Goal: Check status: Check status

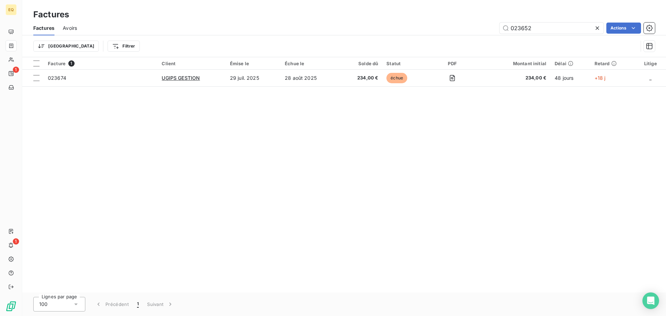
type input "023652"
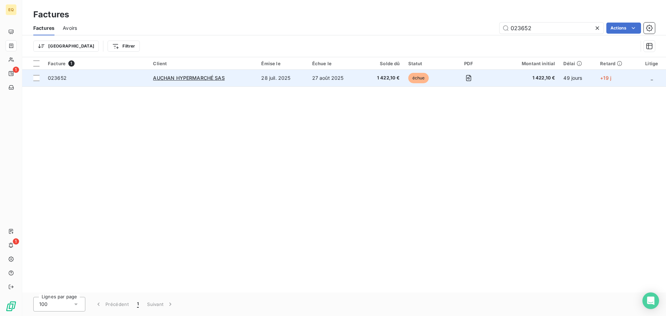
click at [311, 82] on td "27 août 2025" at bounding box center [335, 78] width 54 height 17
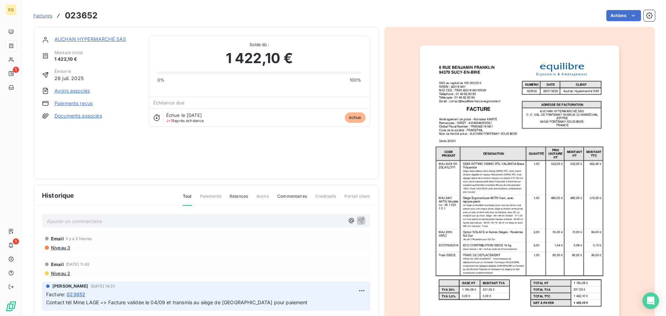
click at [41, 15] on span "Factures" at bounding box center [42, 16] width 19 height 6
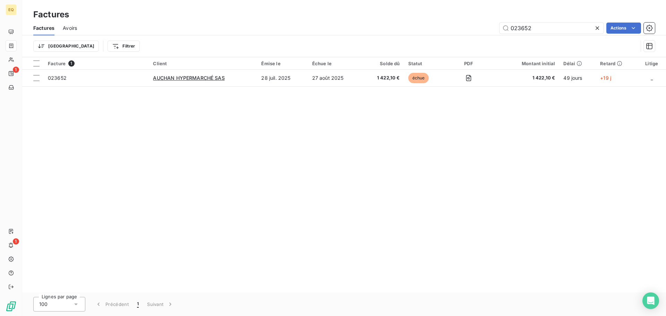
drag, startPoint x: 514, startPoint y: 26, endPoint x: 487, endPoint y: 22, distance: 26.7
click at [487, 22] on div "Factures Avoirs 023652 Actions" at bounding box center [344, 28] width 644 height 15
type input "023422"
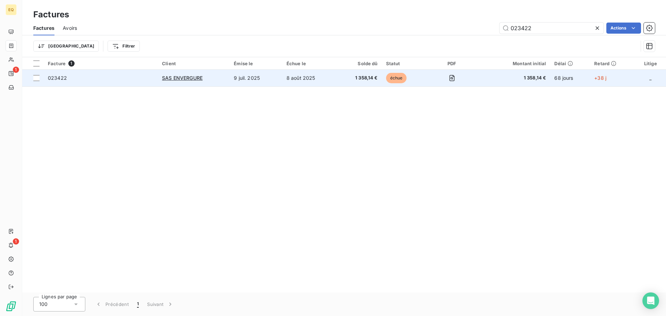
click at [300, 77] on td "8 août 2025" at bounding box center [309, 78] width 54 height 17
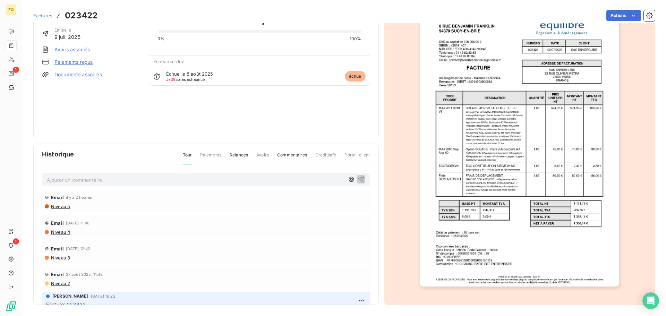
click at [43, 16] on span "Factures" at bounding box center [42, 16] width 19 height 6
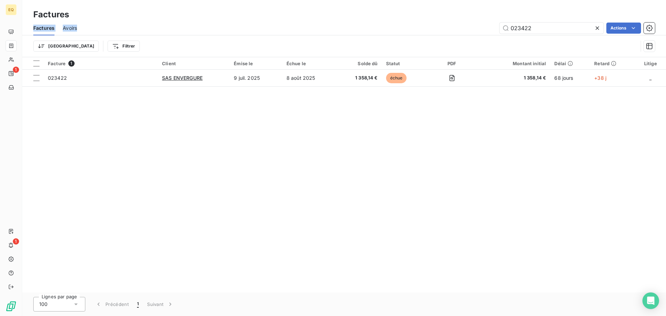
drag, startPoint x: 550, startPoint y: 20, endPoint x: 496, endPoint y: 24, distance: 54.2
click at [489, 22] on div "Factures Factures Avoirs 023422 Actions Trier Filtrer" at bounding box center [344, 28] width 644 height 57
drag, startPoint x: 512, startPoint y: 26, endPoint x: 493, endPoint y: 25, distance: 19.8
click at [493, 25] on div "023422 Actions" at bounding box center [370, 28] width 570 height 11
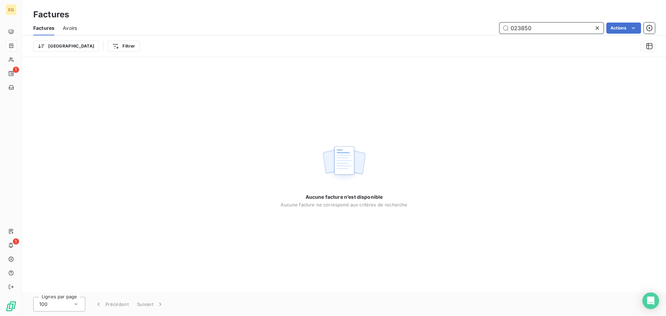
drag, startPoint x: 528, startPoint y: 28, endPoint x: 504, endPoint y: 28, distance: 23.6
click at [504, 28] on input "023850" at bounding box center [552, 28] width 104 height 11
type input "023847"
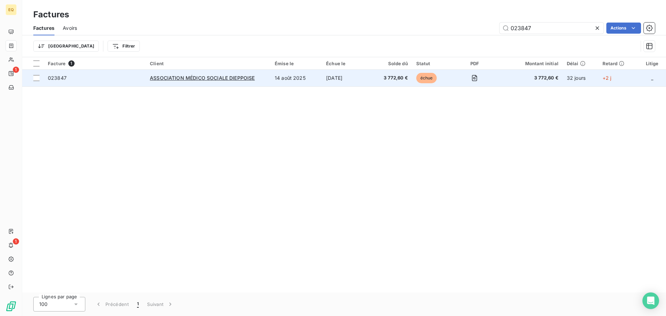
click at [264, 79] on div "ASSOCIATION MÉDICO SOCIALE DIEPPOISE" at bounding box center [208, 78] width 117 height 7
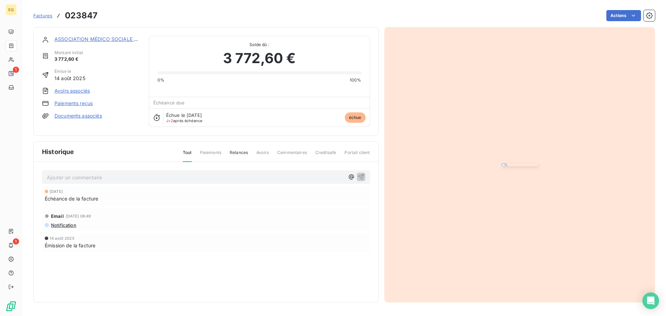
drag, startPoint x: 348, startPoint y: 221, endPoint x: 251, endPoint y: 231, distance: 98.1
click at [348, 180] on icon "button" at bounding box center [351, 176] width 7 height 7
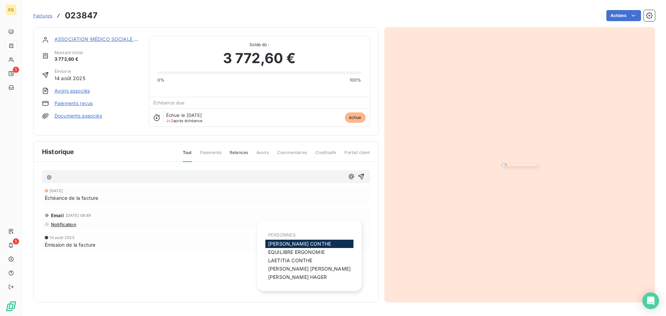
click at [284, 245] on span "Alexandre CONTHE" at bounding box center [299, 244] width 63 height 6
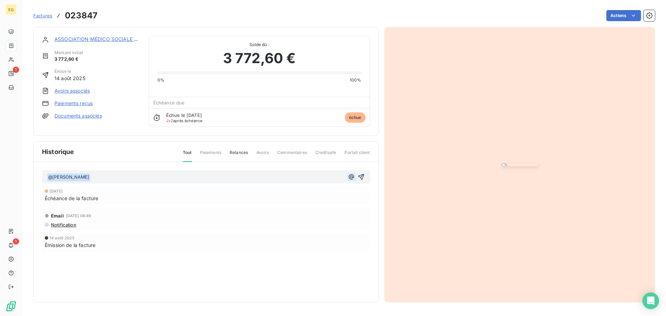
click at [350, 180] on icon "button" at bounding box center [351, 176] width 7 height 7
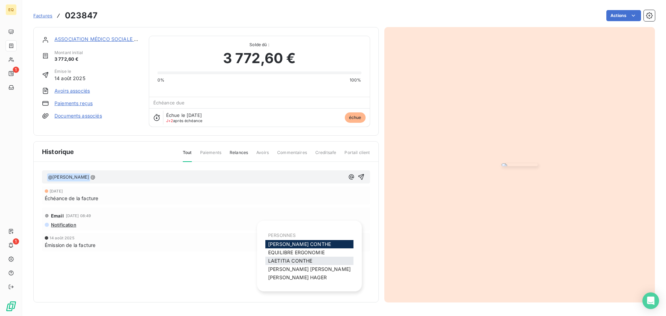
click at [292, 260] on span "LAETITIA CONTHE" at bounding box center [290, 261] width 44 height 6
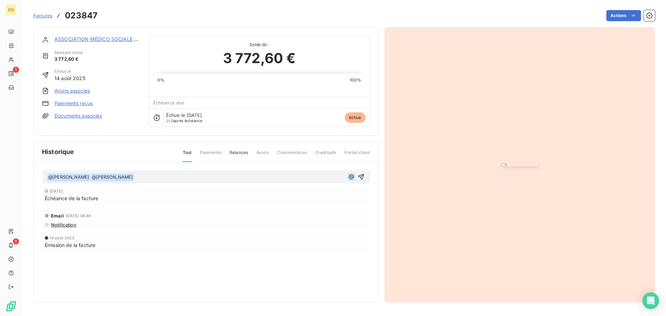
click at [349, 179] on icon "button" at bounding box center [351, 176] width 5 height 5
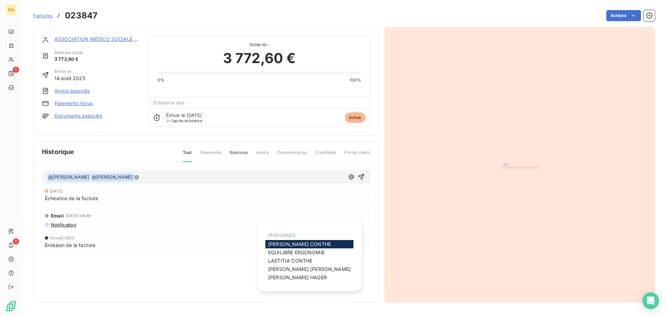
click at [286, 277] on span "Louise HAGER" at bounding box center [297, 277] width 59 height 6
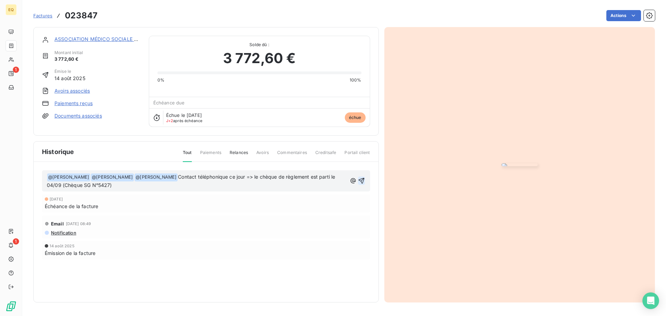
click at [359, 184] on icon "button" at bounding box center [361, 180] width 7 height 7
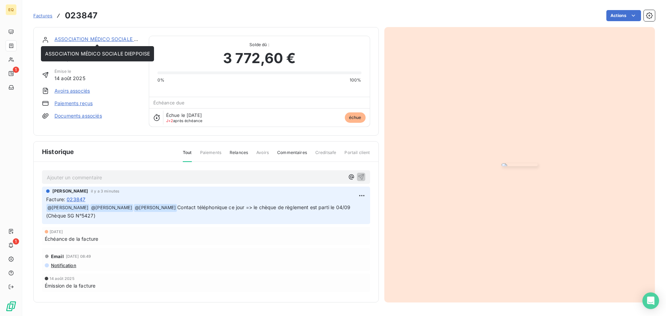
click at [92, 39] on link "ASSOCIATION MÉDICO SOCIALE DIEPPOISE" at bounding box center [106, 39] width 105 height 6
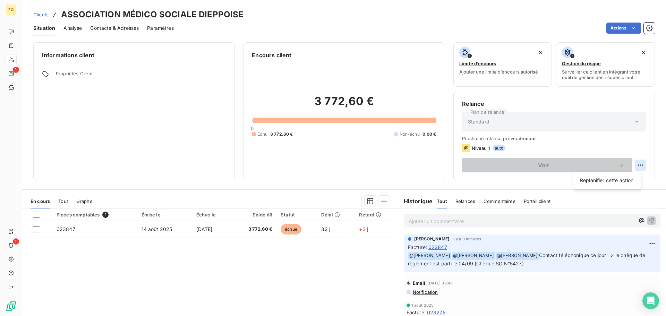
click at [636, 165] on html "EQ 1 1 Clients ASSOCIATION MÉDICO SOCIALE DIEPPOISE Situation Analyse Contacts …" at bounding box center [333, 158] width 666 height 316
click at [593, 178] on div "Replanifier cette action" at bounding box center [607, 180] width 62 height 11
select select "8"
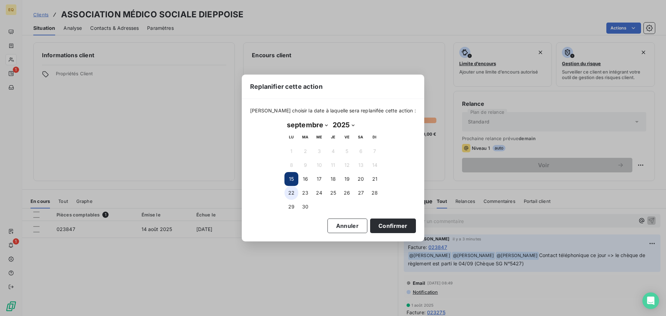
click at [290, 192] on button "22" at bounding box center [292, 193] width 14 height 14
click at [383, 228] on button "Confirmer" at bounding box center [393, 226] width 46 height 15
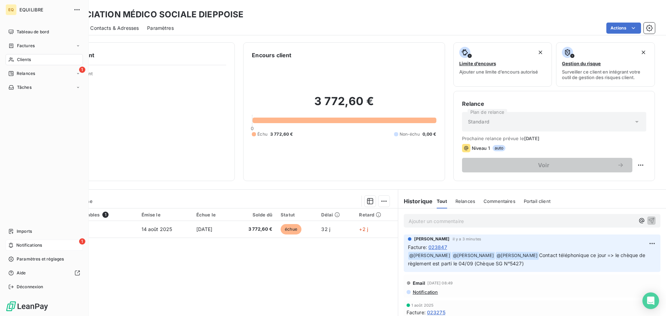
click at [34, 244] on span "Notifications" at bounding box center [29, 245] width 26 height 6
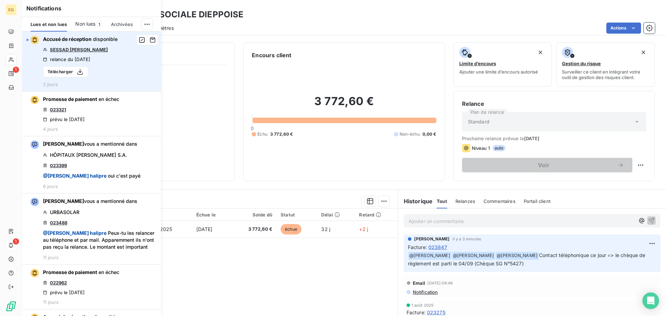
click at [74, 49] on link "SESSAD [PERSON_NAME]" at bounding box center [79, 50] width 58 height 6
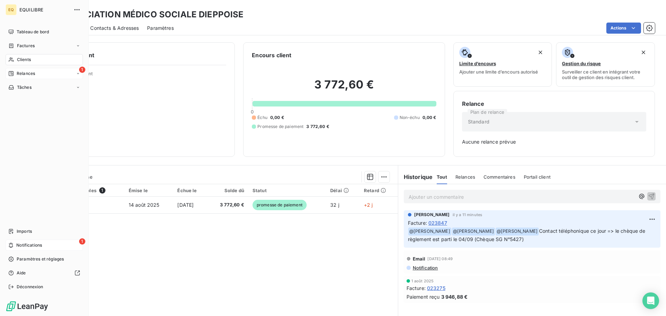
click at [20, 71] on span "Relances" at bounding box center [26, 73] width 18 height 6
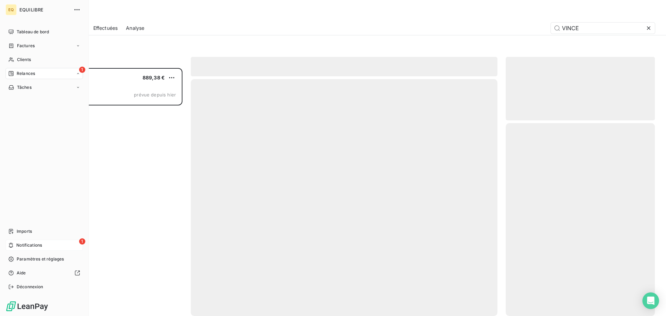
scroll to position [243, 144]
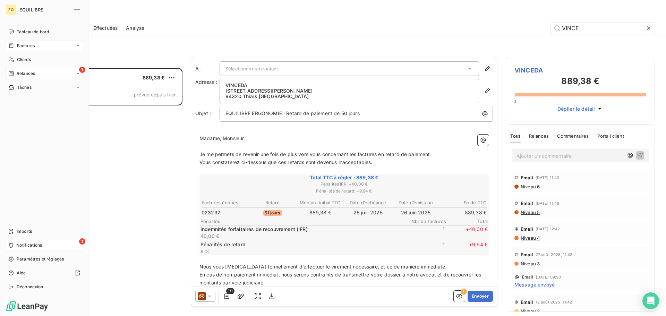
click at [24, 44] on span "Factures" at bounding box center [26, 46] width 18 height 6
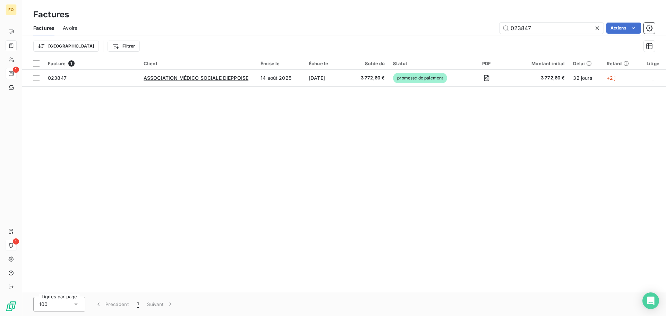
drag, startPoint x: 543, startPoint y: 31, endPoint x: 494, endPoint y: 30, distance: 48.9
click at [494, 30] on div "023847 Actions" at bounding box center [370, 28] width 570 height 11
type input "023146"
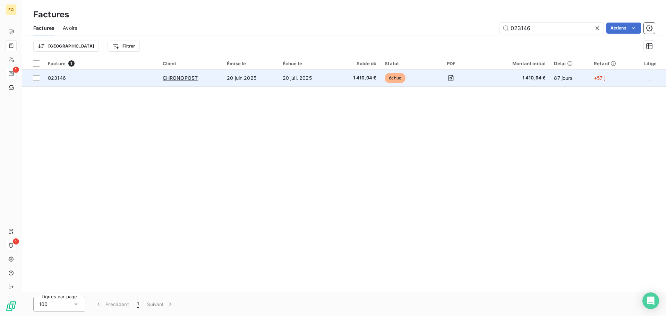
click at [336, 78] on td "1 410,94 €" at bounding box center [357, 78] width 47 height 17
